Goal: Information Seeking & Learning: Learn about a topic

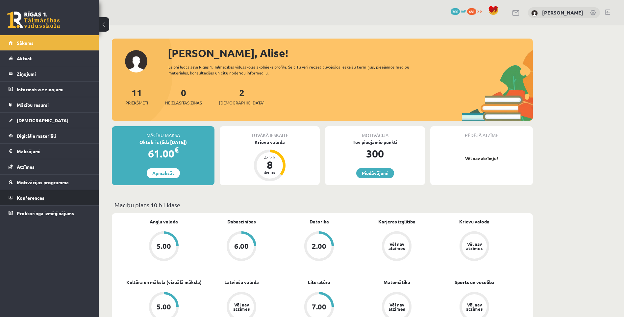
click at [34, 198] on span "Konferences" at bounding box center [31, 198] width 28 height 6
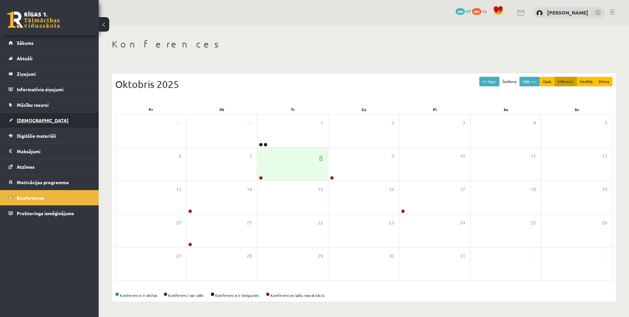
click at [29, 122] on span "[DEMOGRAPHIC_DATA]" at bounding box center [43, 120] width 52 height 6
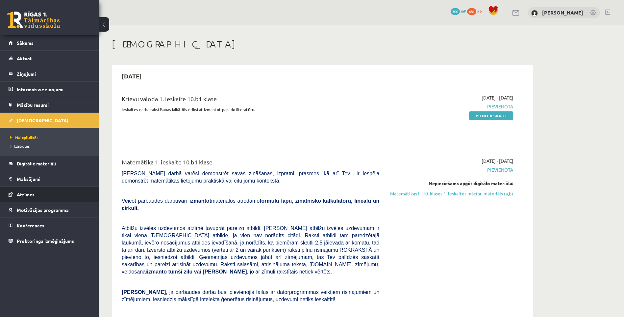
click at [30, 194] on span "Atzīmes" at bounding box center [26, 194] width 18 height 6
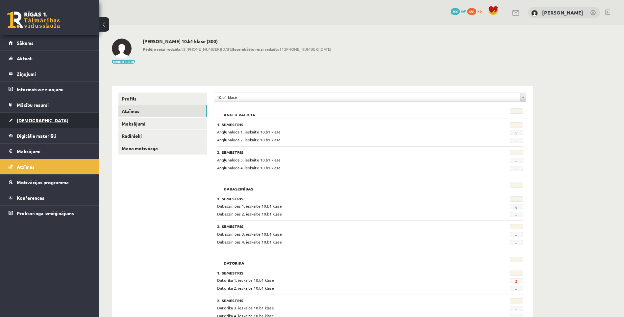
click at [32, 121] on span "[DEMOGRAPHIC_DATA]" at bounding box center [43, 120] width 52 height 6
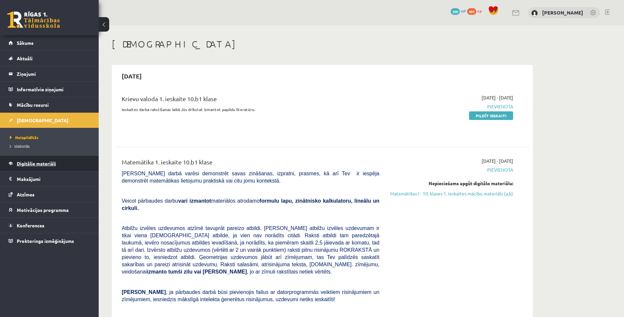
click at [26, 162] on span "Digitālie materiāli" at bounding box center [36, 163] width 39 height 6
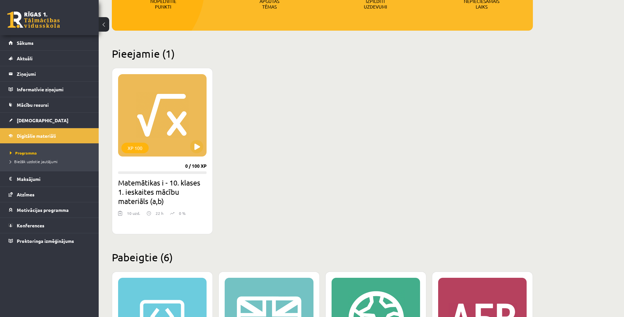
scroll to position [132, 0]
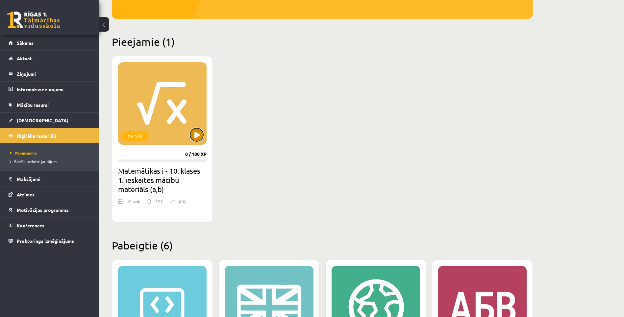
click at [195, 134] on button at bounding box center [196, 134] width 13 height 13
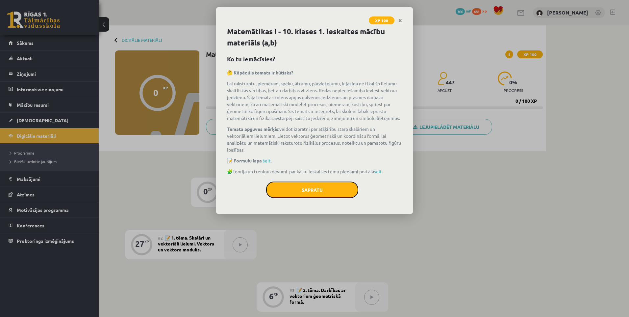
click at [338, 187] on button "Sapratu" at bounding box center [312, 189] width 92 height 16
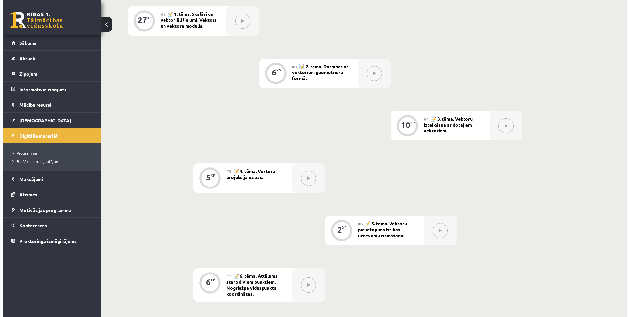
scroll to position [132, 0]
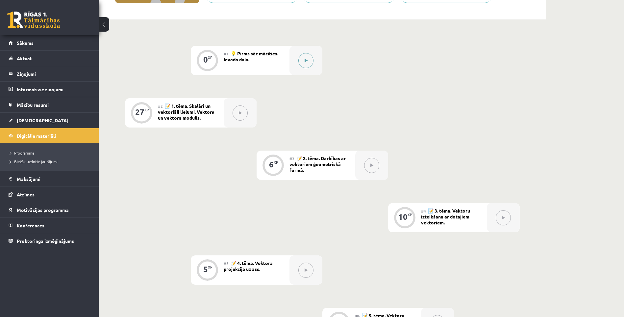
click at [299, 61] on button at bounding box center [306, 60] width 15 height 15
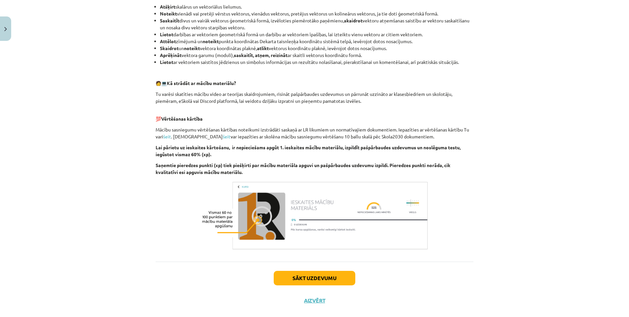
scroll to position [270, 0]
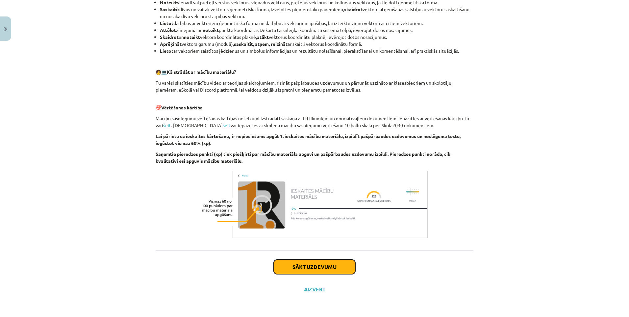
click at [309, 267] on button "Sākt uzdevumu" at bounding box center [315, 266] width 82 height 14
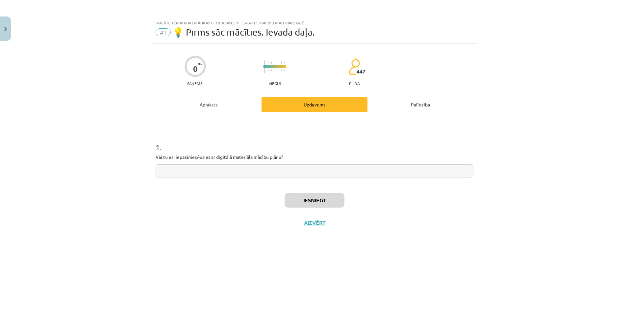
click at [207, 171] on input "text" at bounding box center [315, 170] width 318 height 13
type input "**"
click at [292, 204] on button "Iesniegt" at bounding box center [315, 200] width 60 height 14
click at [326, 228] on button "Nākamā nodarbība" at bounding box center [314, 226] width 65 height 15
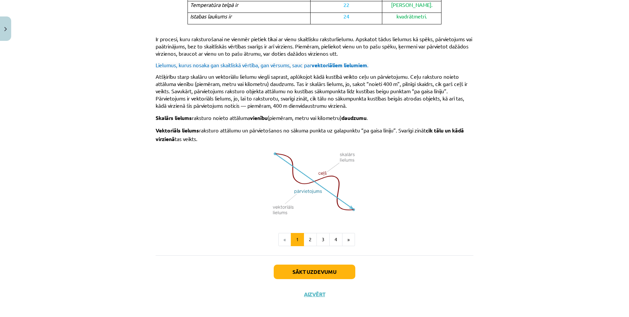
scroll to position [360, 0]
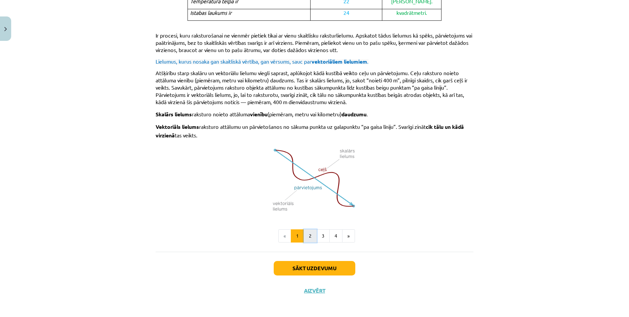
click at [308, 236] on button "2" at bounding box center [310, 235] width 13 height 13
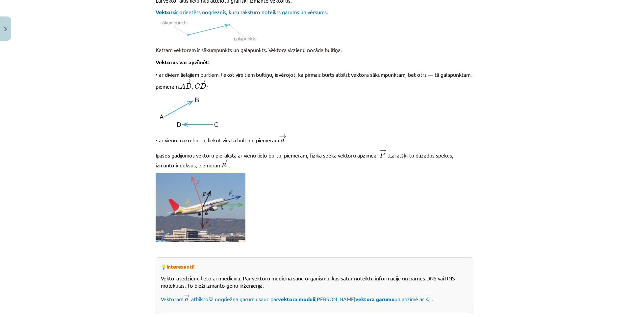
scroll to position [184, 0]
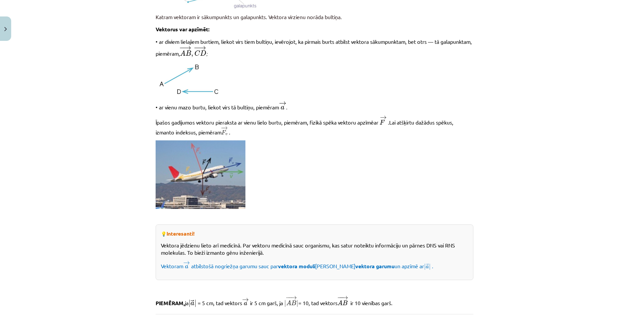
click at [185, 171] on img at bounding box center [201, 174] width 90 height 68
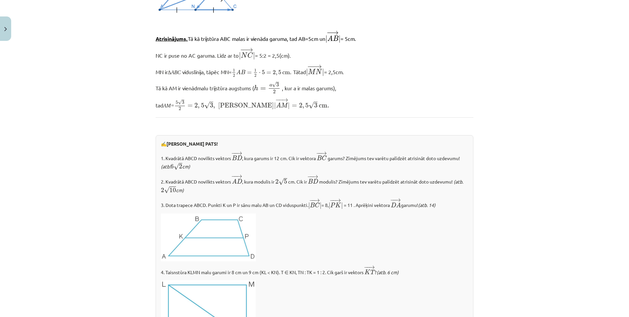
scroll to position [644, 0]
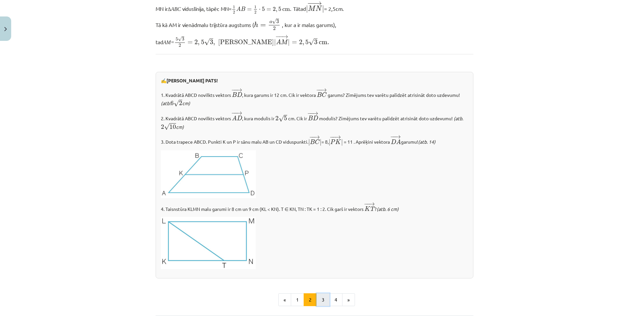
click at [322, 296] on button "3" at bounding box center [323, 299] width 13 height 13
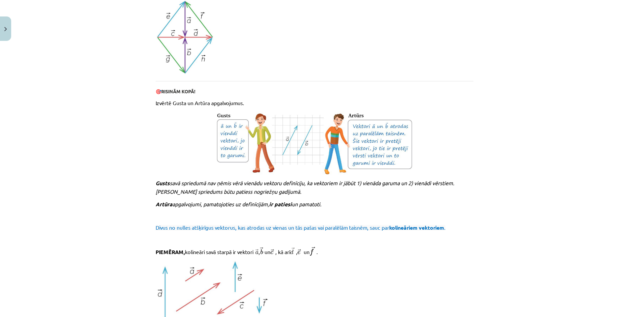
scroll to position [611, 0]
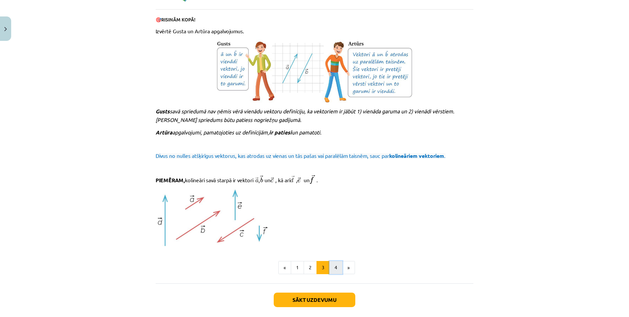
click at [331, 269] on button "4" at bounding box center [335, 267] width 13 height 13
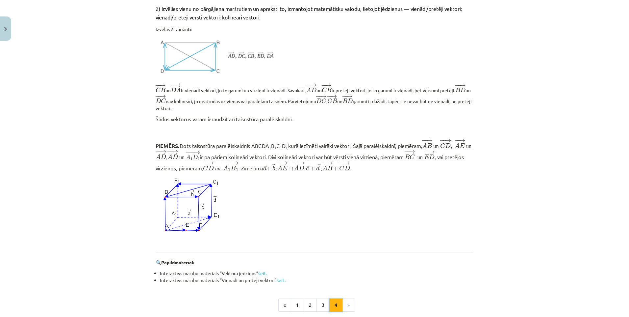
scroll to position [494, 0]
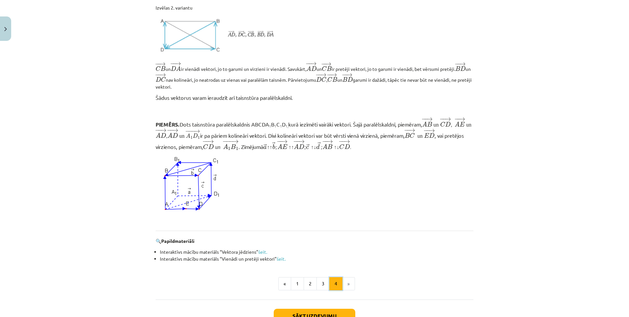
click at [329, 277] on button "4" at bounding box center [335, 283] width 13 height 13
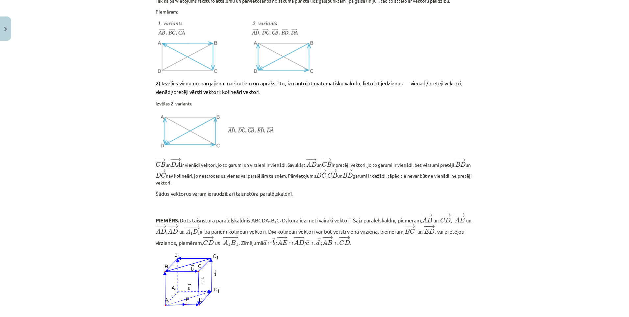
scroll to position [544, 0]
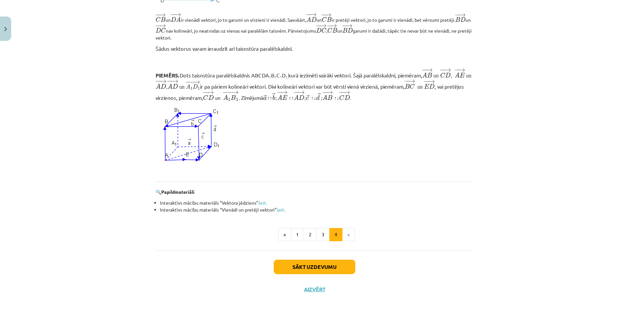
click at [347, 235] on li "»" at bounding box center [349, 234] width 13 height 13
click at [299, 270] on button "Sākt uzdevumu" at bounding box center [315, 266] width 82 height 14
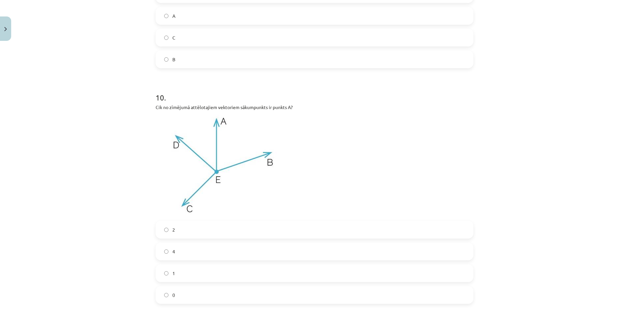
scroll to position [1925, 0]
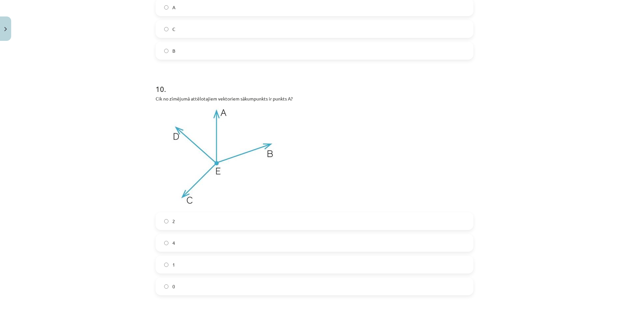
click at [161, 285] on label "0" at bounding box center [314, 286] width 317 height 16
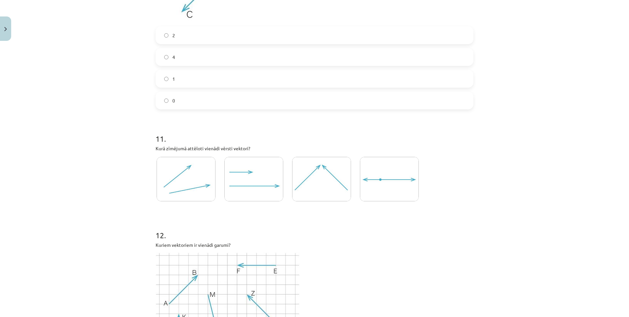
scroll to position [2123, 0]
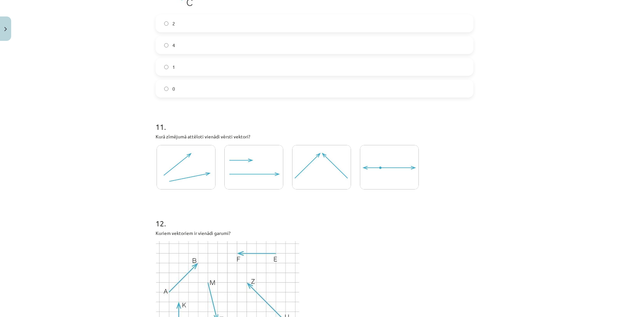
click at [227, 175] on img at bounding box center [253, 167] width 59 height 44
click at [204, 177] on img at bounding box center [186, 167] width 59 height 44
click at [243, 176] on img at bounding box center [253, 167] width 59 height 44
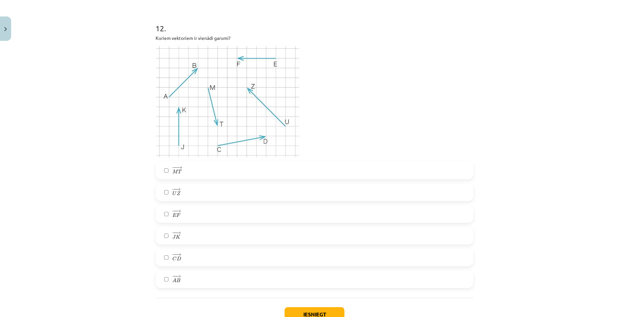
scroll to position [2320, 0]
click at [162, 231] on label "− − → J K J K →" at bounding box center [314, 232] width 317 height 16
click at [167, 167] on label "− − → M T M T →" at bounding box center [314, 167] width 317 height 16
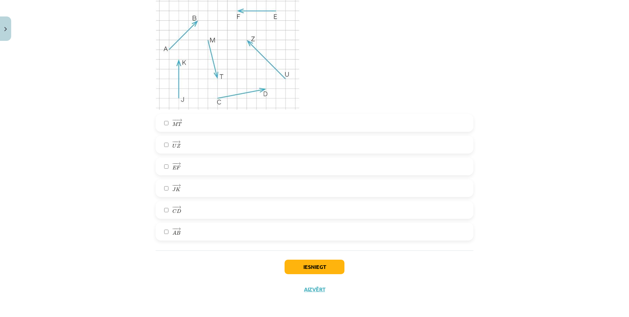
scroll to position [2366, 0]
click at [317, 269] on button "Iesniegt" at bounding box center [315, 266] width 60 height 14
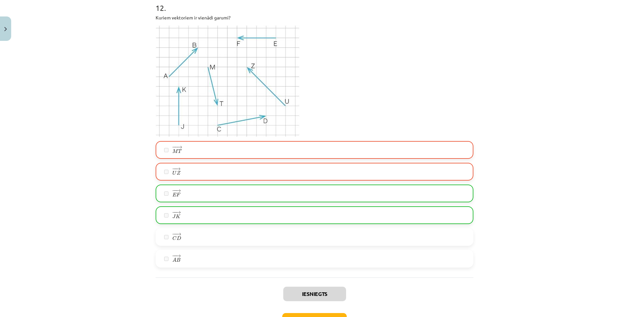
scroll to position [2387, 0]
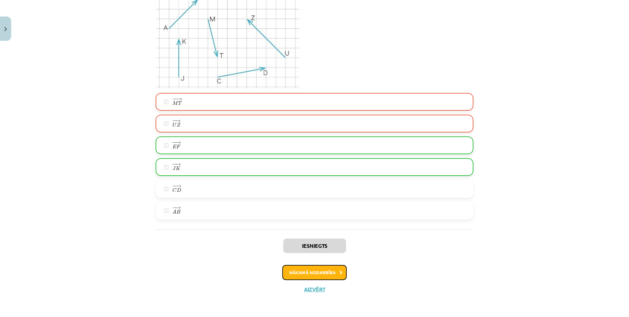
click at [309, 273] on button "Nākamā nodarbība" at bounding box center [314, 272] width 65 height 15
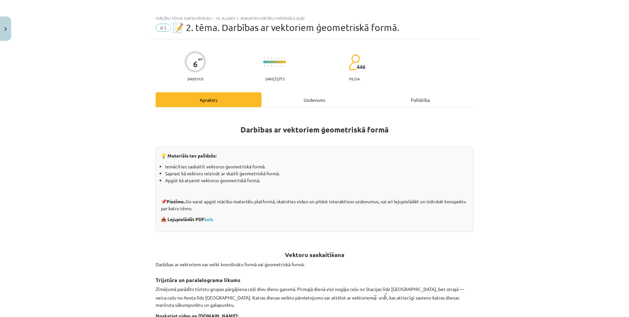
scroll to position [0, 0]
